Goal: Task Accomplishment & Management: Manage account settings

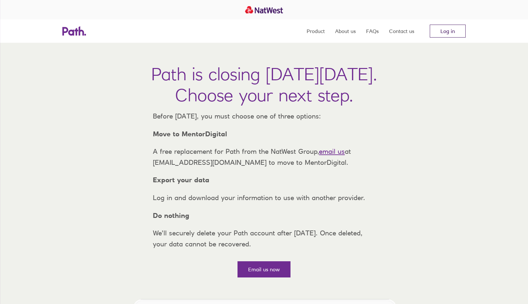
click at [438, 32] on link "Log in" at bounding box center [448, 31] width 36 height 13
click at [447, 36] on link "Log in" at bounding box center [448, 31] width 36 height 13
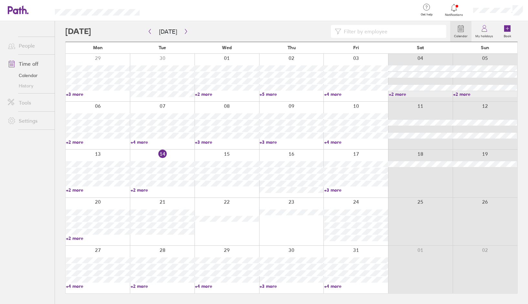
click at [73, 238] on link "+2 more" at bounding box center [98, 238] width 64 height 6
click at [165, 239] on div at bounding box center [162, 221] width 65 height 48
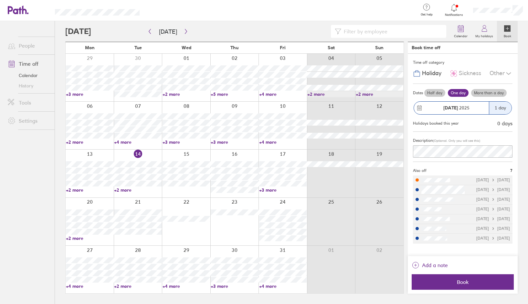
click at [142, 240] on div at bounding box center [138, 221] width 48 height 48
click at [291, 243] on div at bounding box center [283, 221] width 48 height 48
click at [293, 202] on div at bounding box center [283, 221] width 48 height 48
click at [509, 74] on icon at bounding box center [509, 73] width 8 height 8
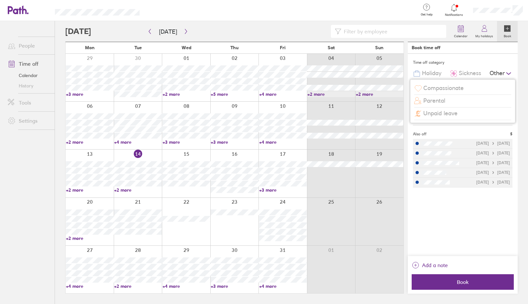
click at [455, 113] on span "Unpaid leave" at bounding box center [440, 113] width 34 height 7
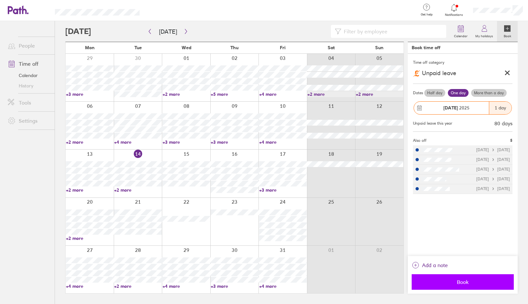
click at [475, 282] on span "Book" at bounding box center [462, 282] width 93 height 6
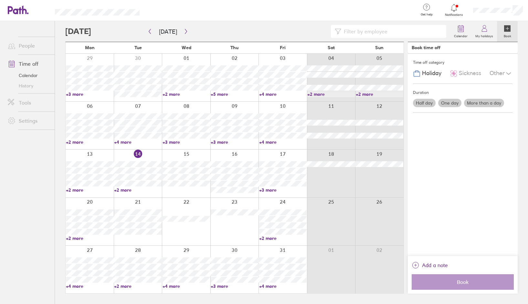
click at [77, 286] on link "+4 more" at bounding box center [90, 286] width 48 height 6
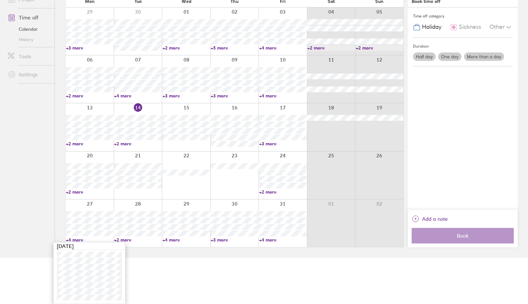
scroll to position [46, 0]
